Goal: Entertainment & Leisure: Browse casually

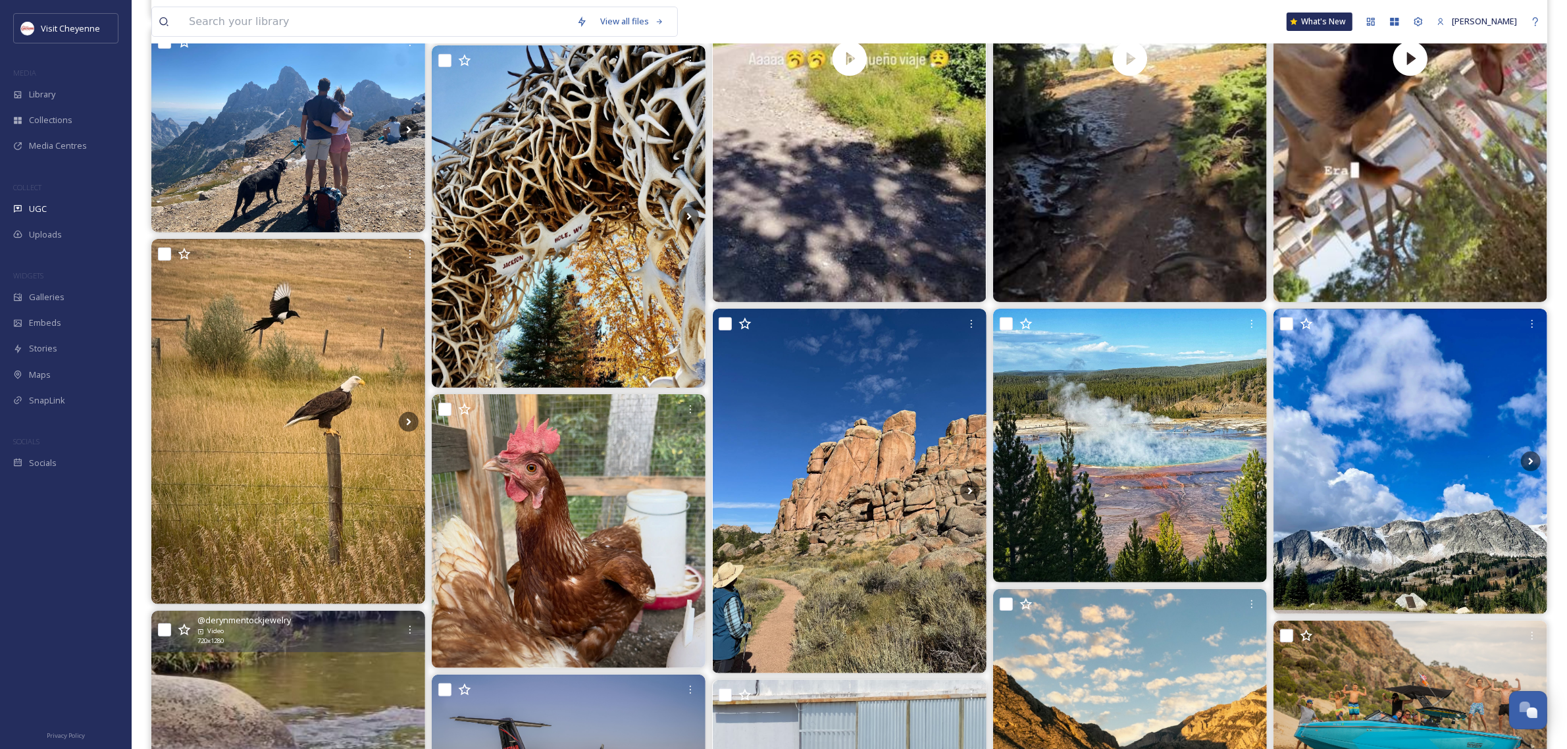
scroll to position [493, 0]
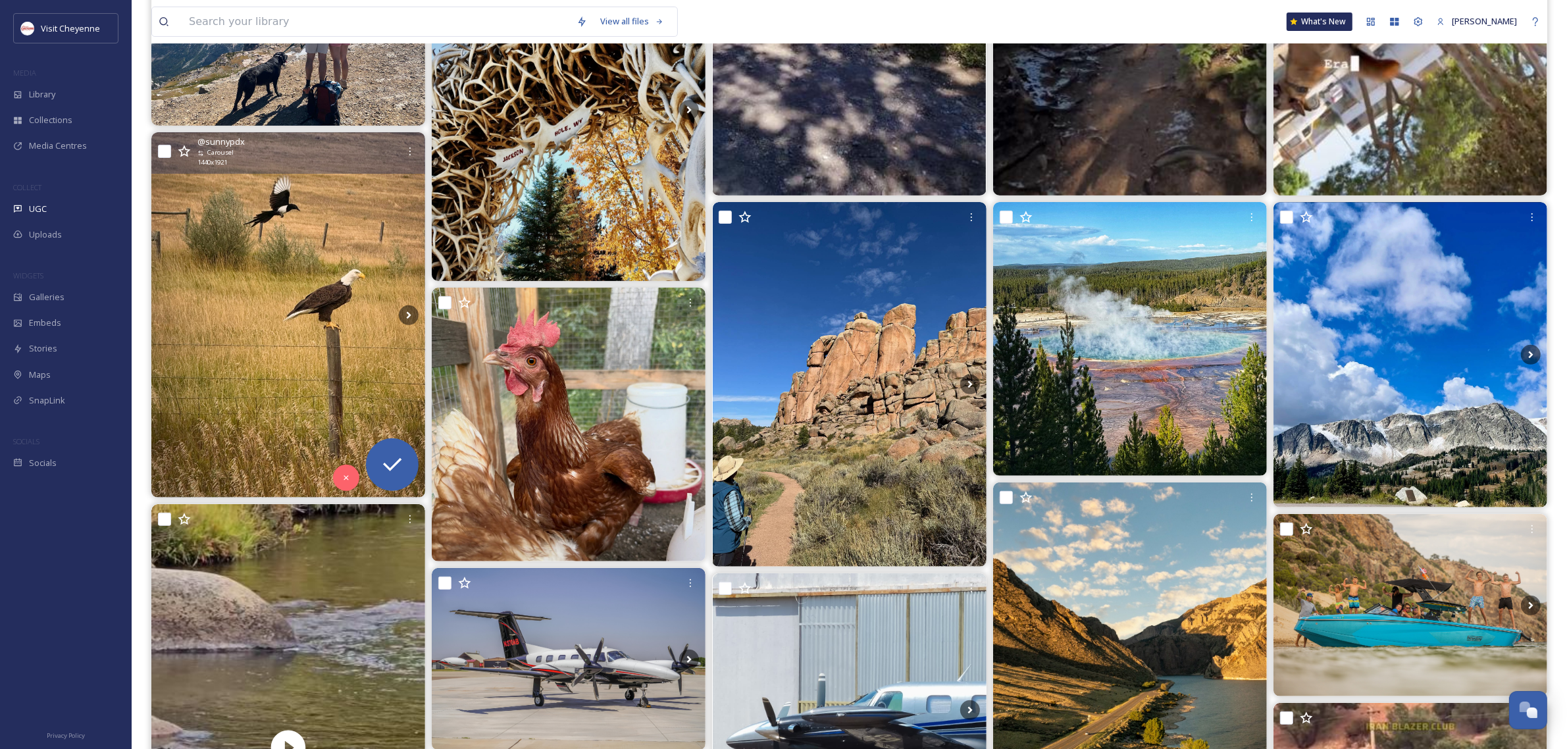
click at [286, 268] on img at bounding box center [288, 314] width 274 height 365
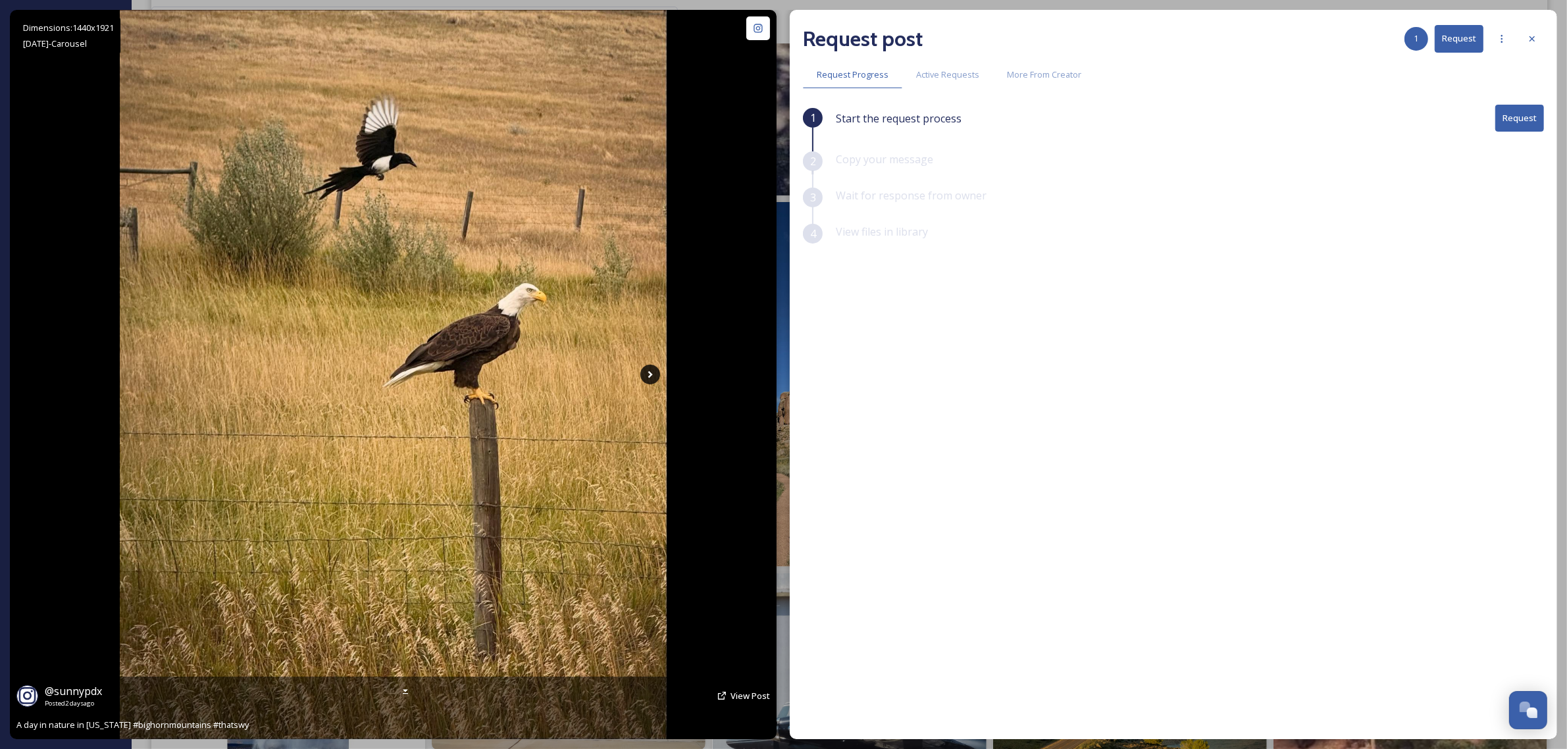
click at [652, 376] on icon at bounding box center [650, 375] width 20 height 20
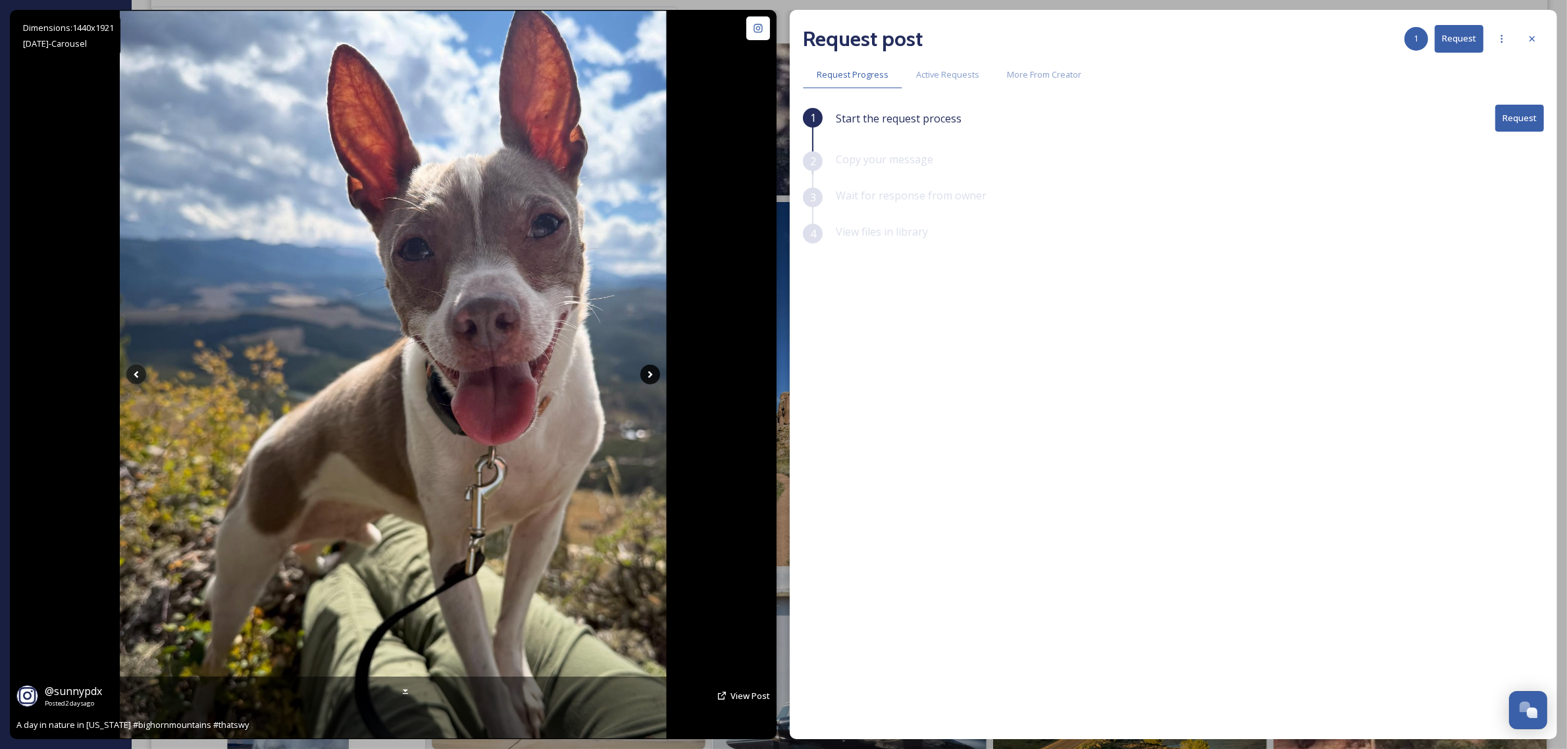
click at [646, 368] on icon at bounding box center [650, 375] width 20 height 20
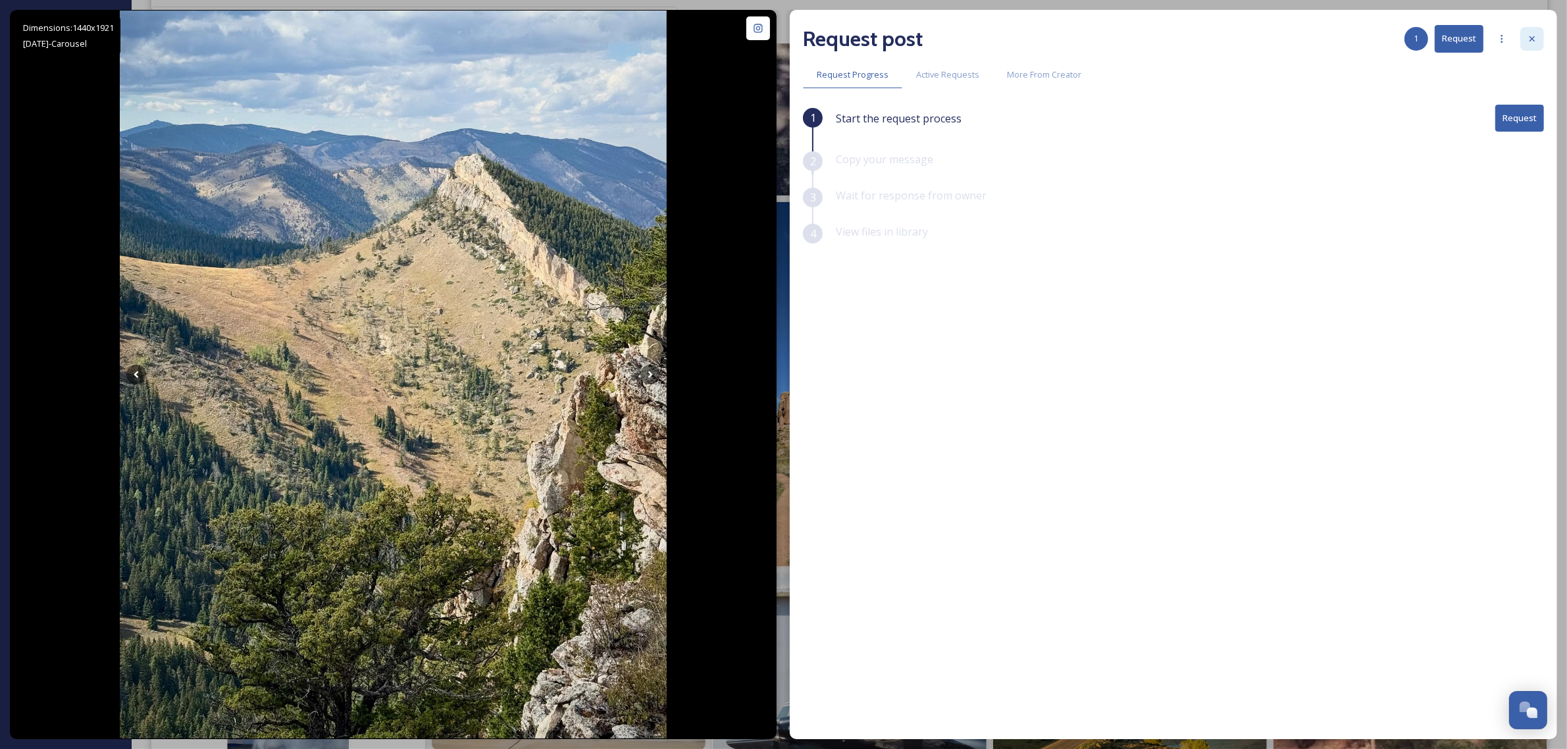
click at [1533, 32] on div at bounding box center [1532, 39] width 24 height 24
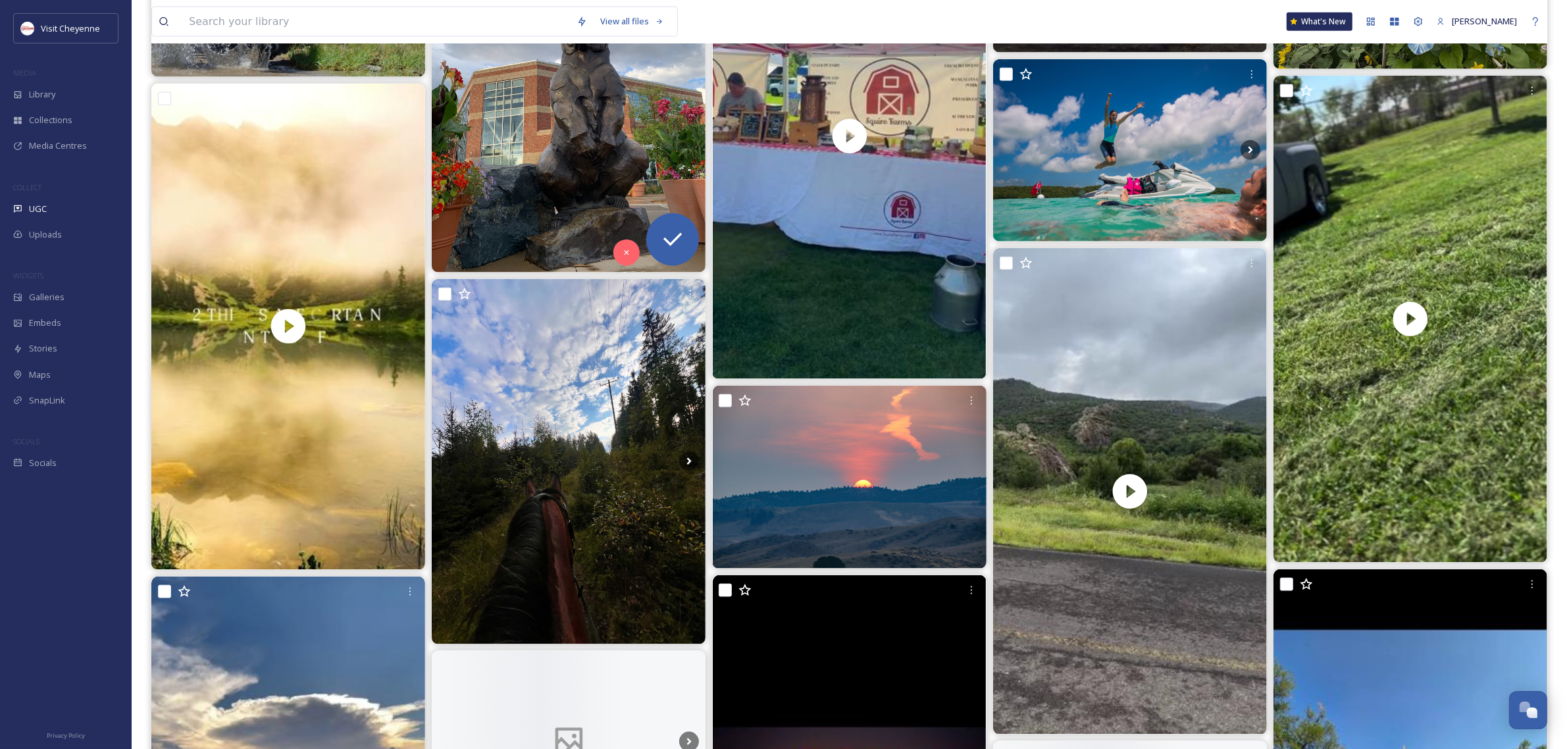
scroll to position [2221, 0]
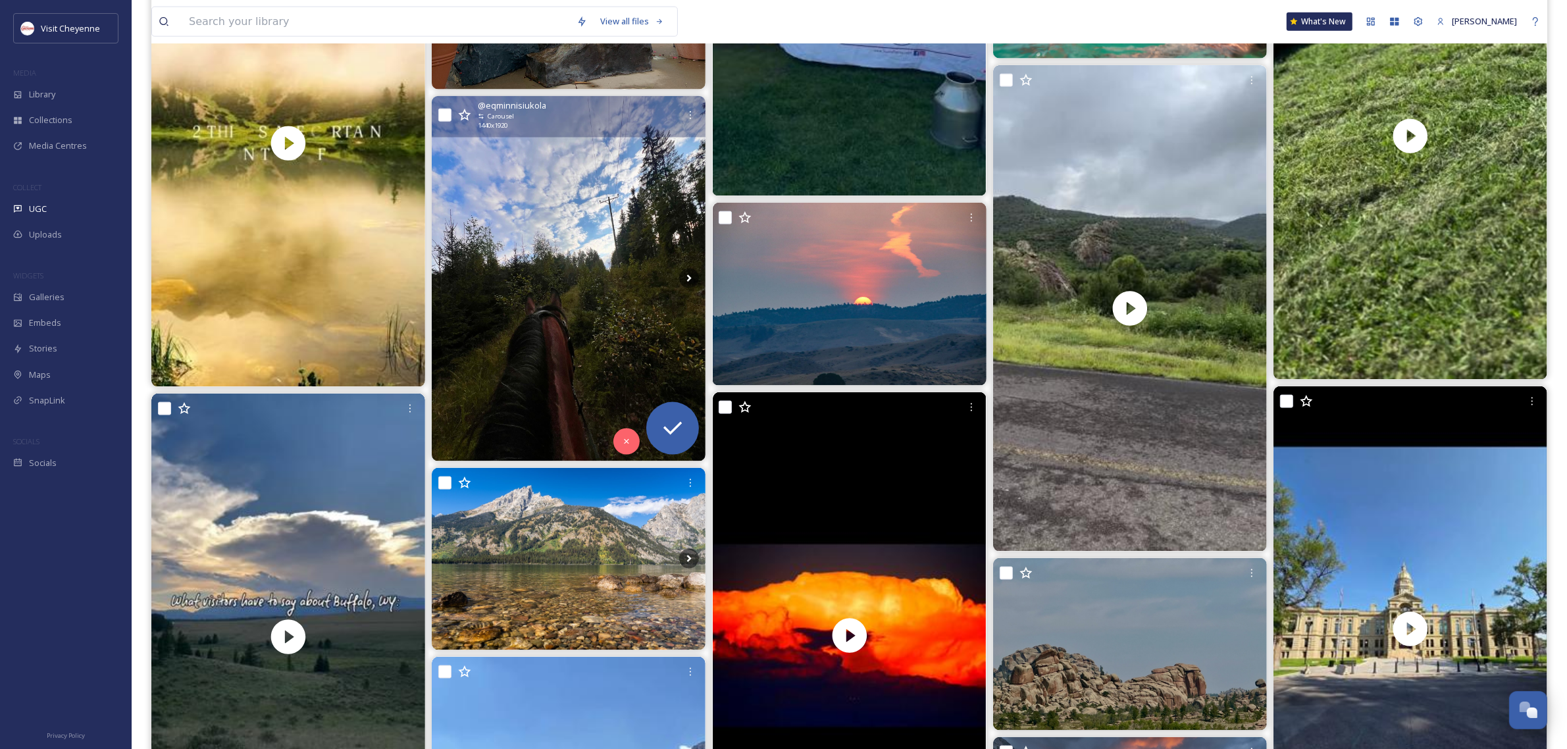
click at [572, 293] on img at bounding box center [569, 278] width 274 height 365
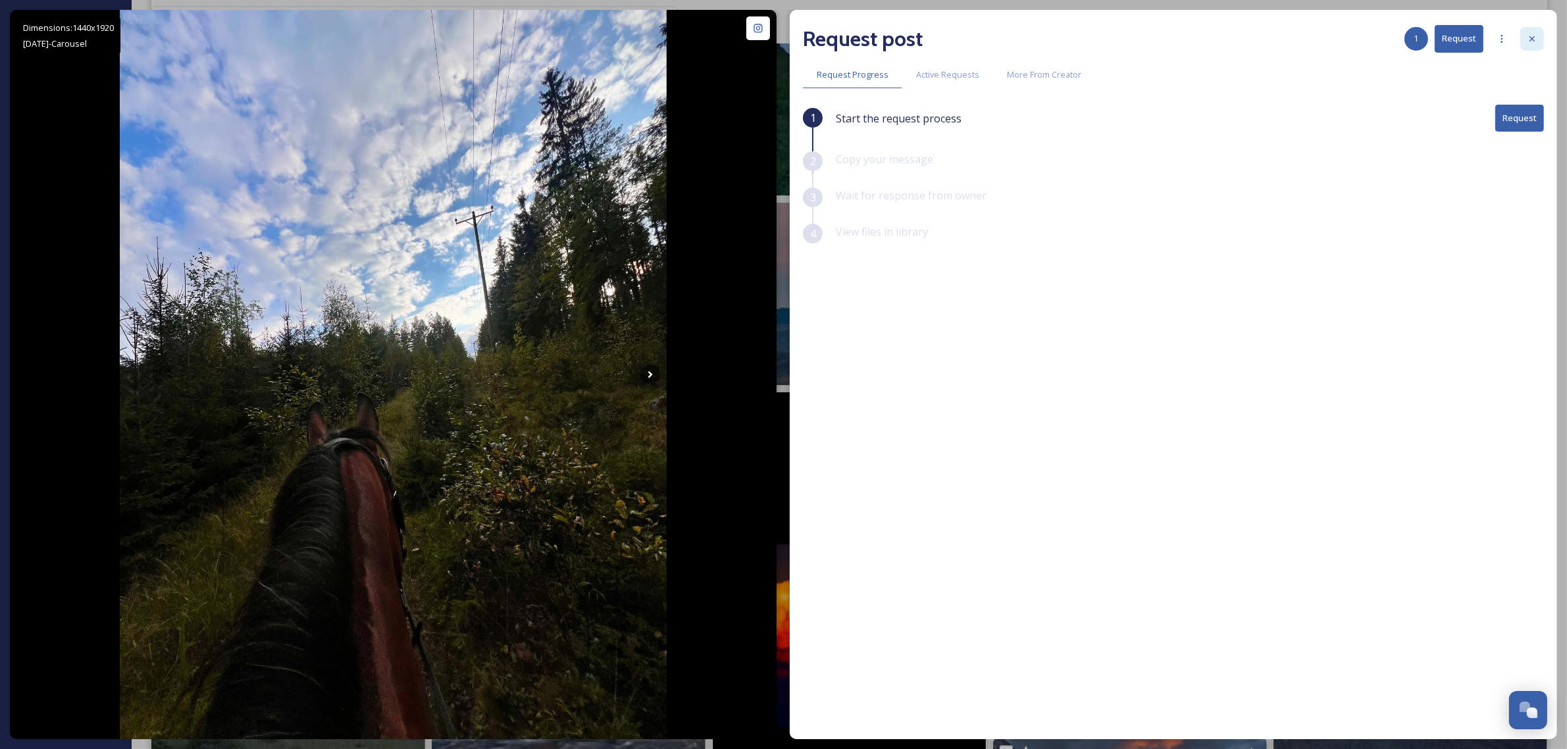
click at [1534, 37] on icon at bounding box center [1532, 39] width 11 height 11
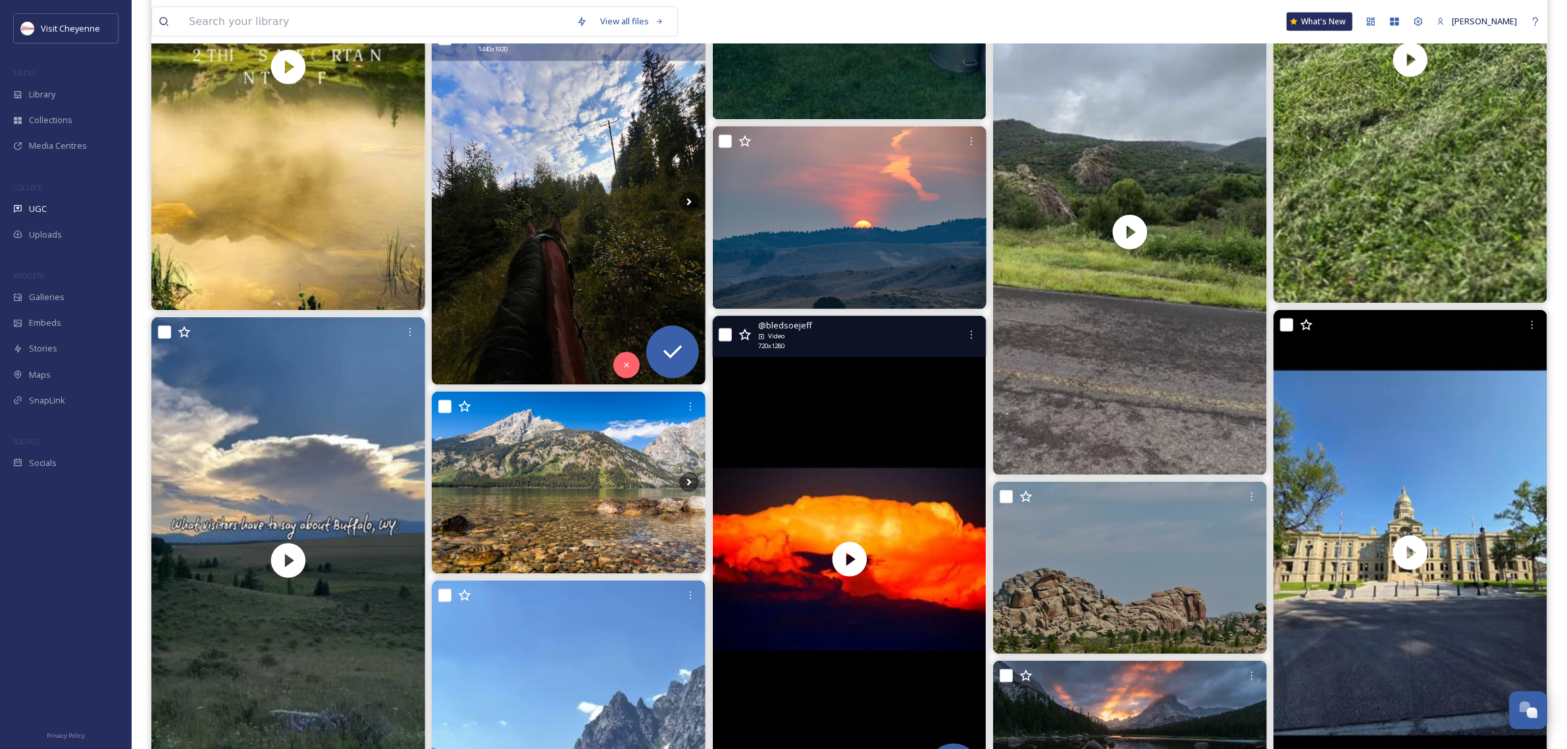
scroll to position [2467, 0]
